Goal: Task Accomplishment & Management: Use online tool/utility

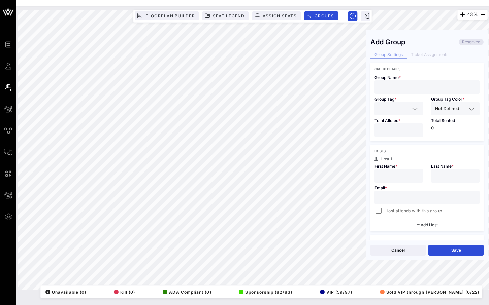
click at [407, 88] on input "text" at bounding box center [426, 87] width 97 height 9
paste input "[PERSON_NAME]"
type input "[PERSON_NAME]"
click at [401, 108] on input "text" at bounding box center [393, 108] width 31 height 9
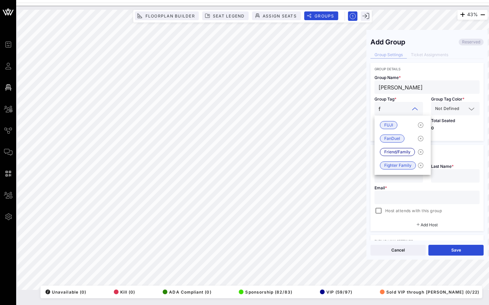
type input "fr"
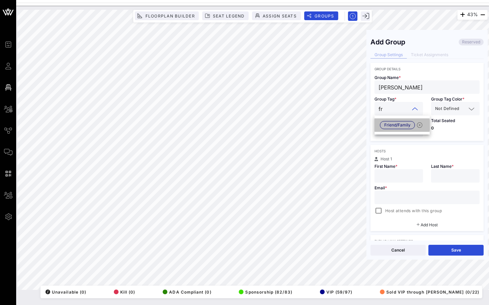
click at [402, 123] on span "Friend/Family" at bounding box center [397, 124] width 26 height 7
type input "*"
click at [415, 127] on input "*" at bounding box center [398, 130] width 40 height 9
drag, startPoint x: 417, startPoint y: 86, endPoint x: 370, endPoint y: 86, distance: 46.1
click at [370, 86] on div "Group Name * [PERSON_NAME]" at bounding box center [426, 82] width 113 height 23
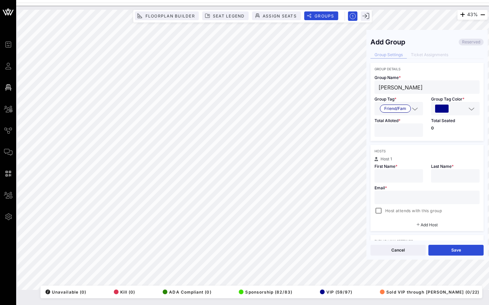
click at [347, 87] on div "43% Floorplan Builder Seat Legend Assign Seats Groups Exit Add Group Reserved G…" at bounding box center [252, 150] width 470 height 280
paste input "[PERSON_NAME]"
click at [389, 176] on input "text" at bounding box center [398, 176] width 40 height 9
drag, startPoint x: 397, startPoint y: 176, endPoint x: 429, endPoint y: 174, distance: 32.4
click at [429, 175] on div "Host 1 First Name * [PERSON_NAME] Last Name * Email * Host attends with this gr…" at bounding box center [426, 186] width 113 height 58
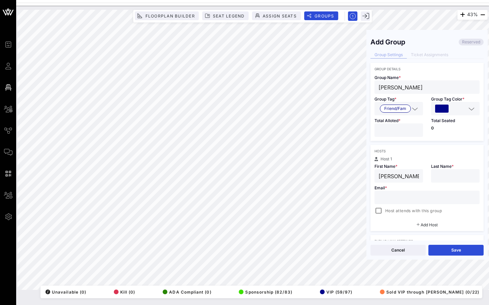
type input "[PERSON_NAME]"
paste input "[PERSON_NAME]"
click at [449, 173] on input "text" at bounding box center [455, 176] width 40 height 9
type input "[PERSON_NAME]"
click at [409, 200] on input "text" at bounding box center [426, 197] width 97 height 9
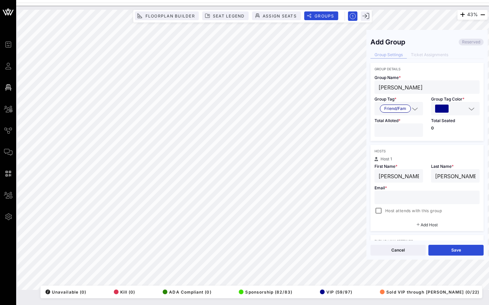
paste input "[EMAIL_ADDRESS][DOMAIN_NAME]"
type input "[EMAIL_ADDRESS][DOMAIN_NAME]"
click at [379, 212] on div at bounding box center [377, 210] width 9 height 9
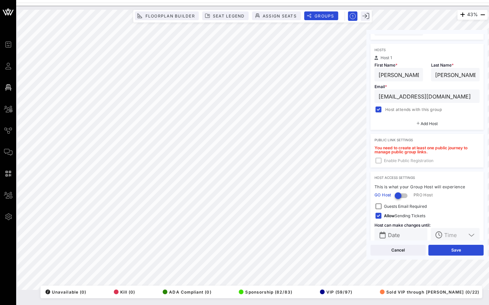
scroll to position [113, 0]
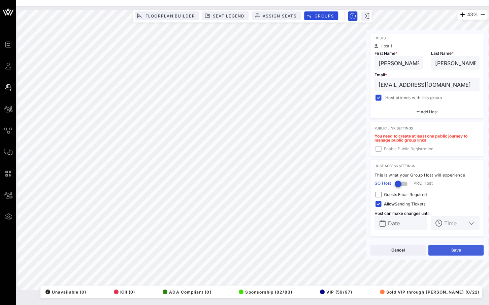
click at [458, 250] on button "Save" at bounding box center [455, 250] width 55 height 11
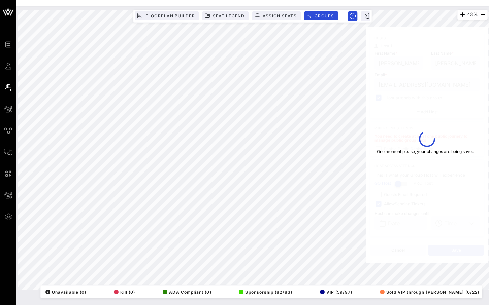
type input "[PERSON_NAME]"
type input "[EMAIL_ADDRESS][DOMAIN_NAME]"
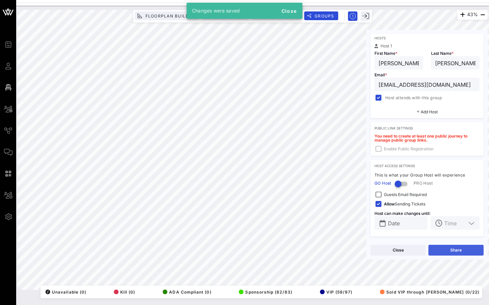
click at [458, 250] on button "Share" at bounding box center [455, 250] width 55 height 11
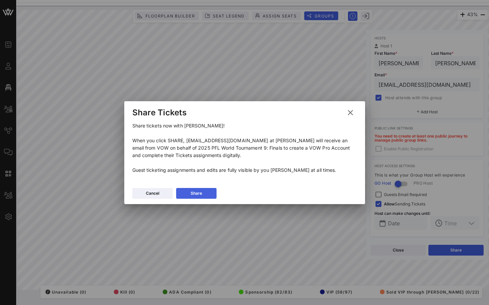
click at [194, 193] on icon at bounding box center [195, 193] width 5 height 5
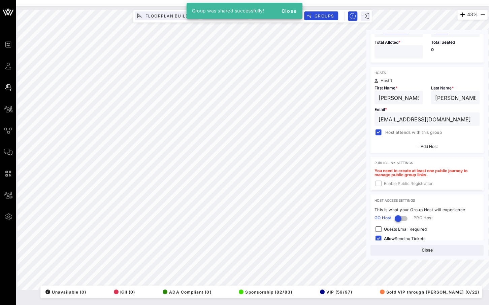
scroll to position [9, 0]
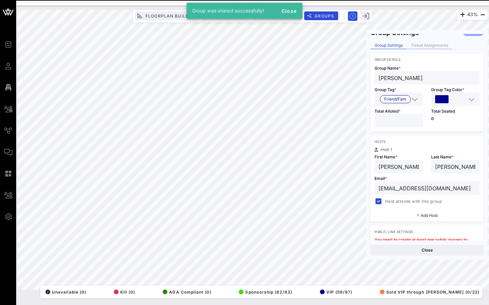
click at [441, 46] on div "Ticket Assignments" at bounding box center [428, 45] width 45 height 7
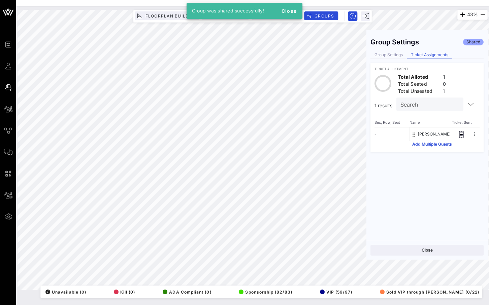
scroll to position [0, 0]
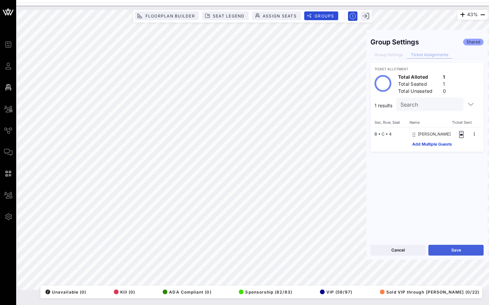
click at [468, 251] on button "Save" at bounding box center [455, 250] width 55 height 11
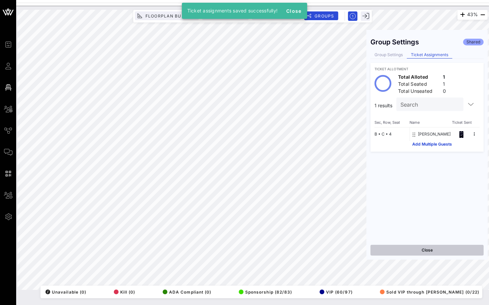
click at [415, 248] on button "Close" at bounding box center [426, 250] width 113 height 11
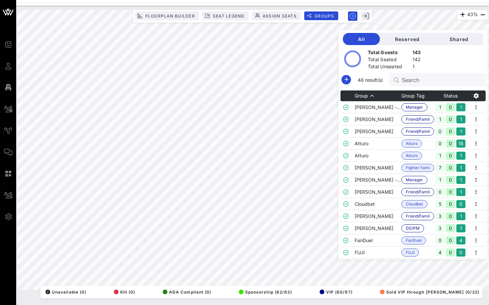
click at [426, 80] on input "Search" at bounding box center [440, 79] width 79 height 9
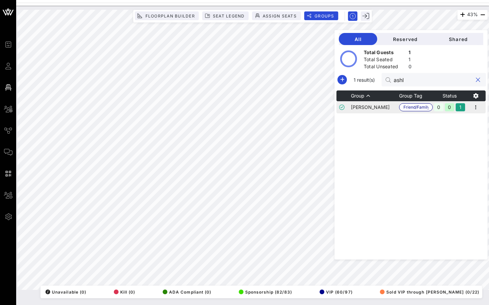
type input "ashl"
click at [390, 109] on td "[PERSON_NAME]" at bounding box center [375, 107] width 48 height 12
